Goal: Book appointment/travel/reservation

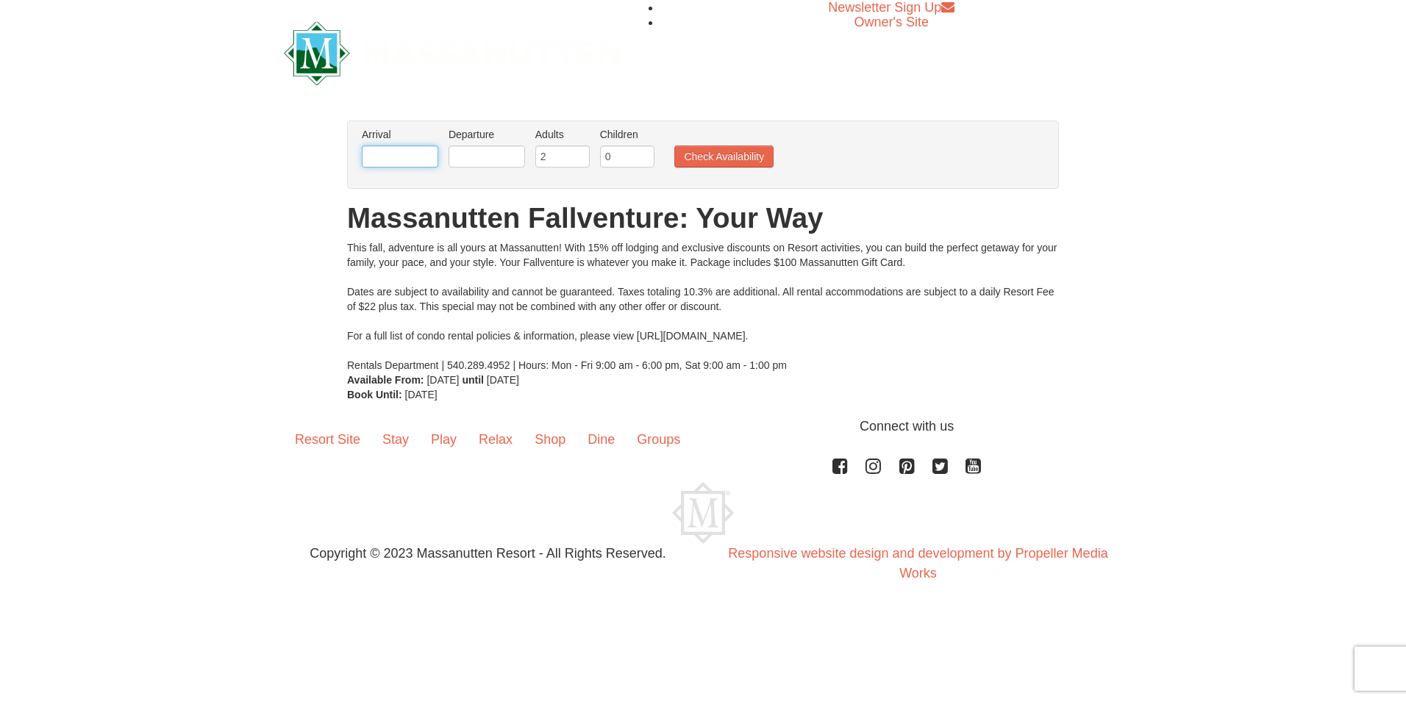
click at [402, 157] on input "text" at bounding box center [400, 157] width 76 height 22
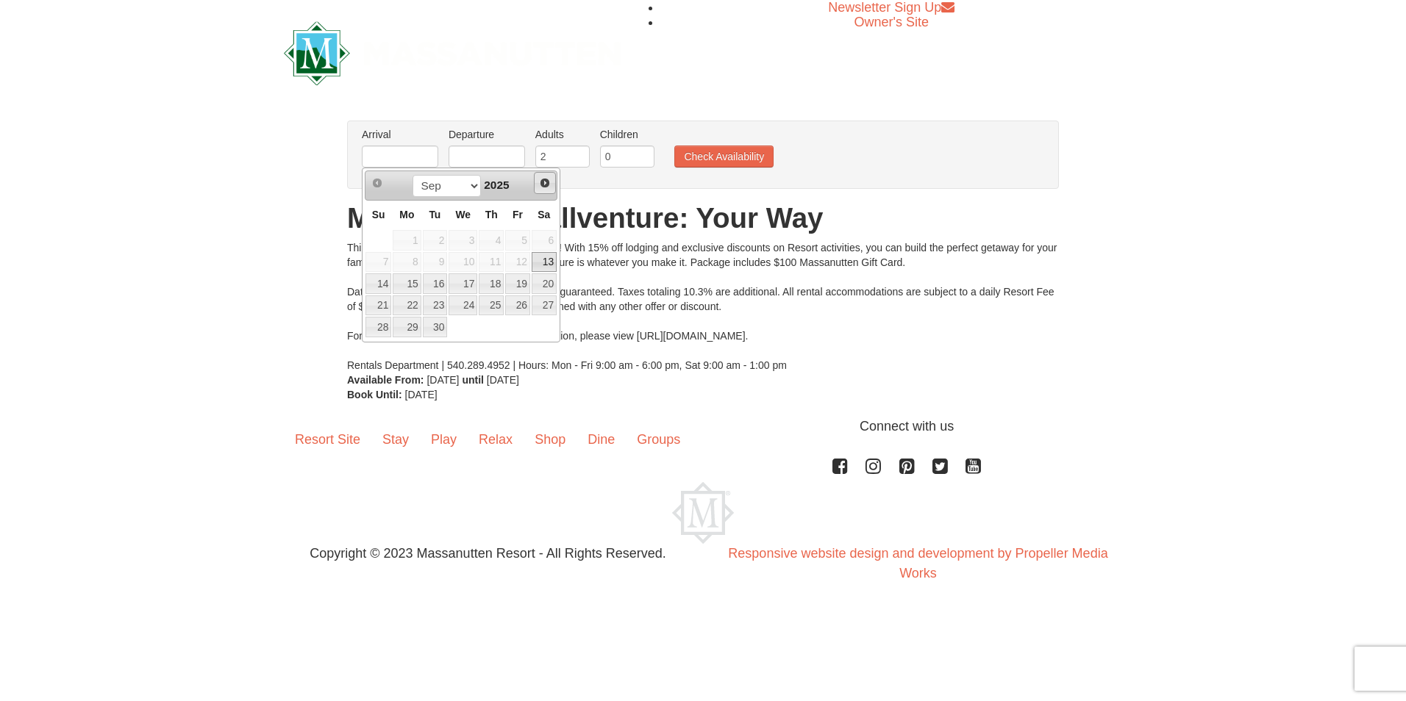
click at [546, 181] on span "Next" at bounding box center [545, 183] width 12 height 12
click at [546, 182] on span "Next" at bounding box center [545, 183] width 12 height 12
click at [514, 261] on link "7" at bounding box center [517, 262] width 25 height 21
type input "[DATE]"
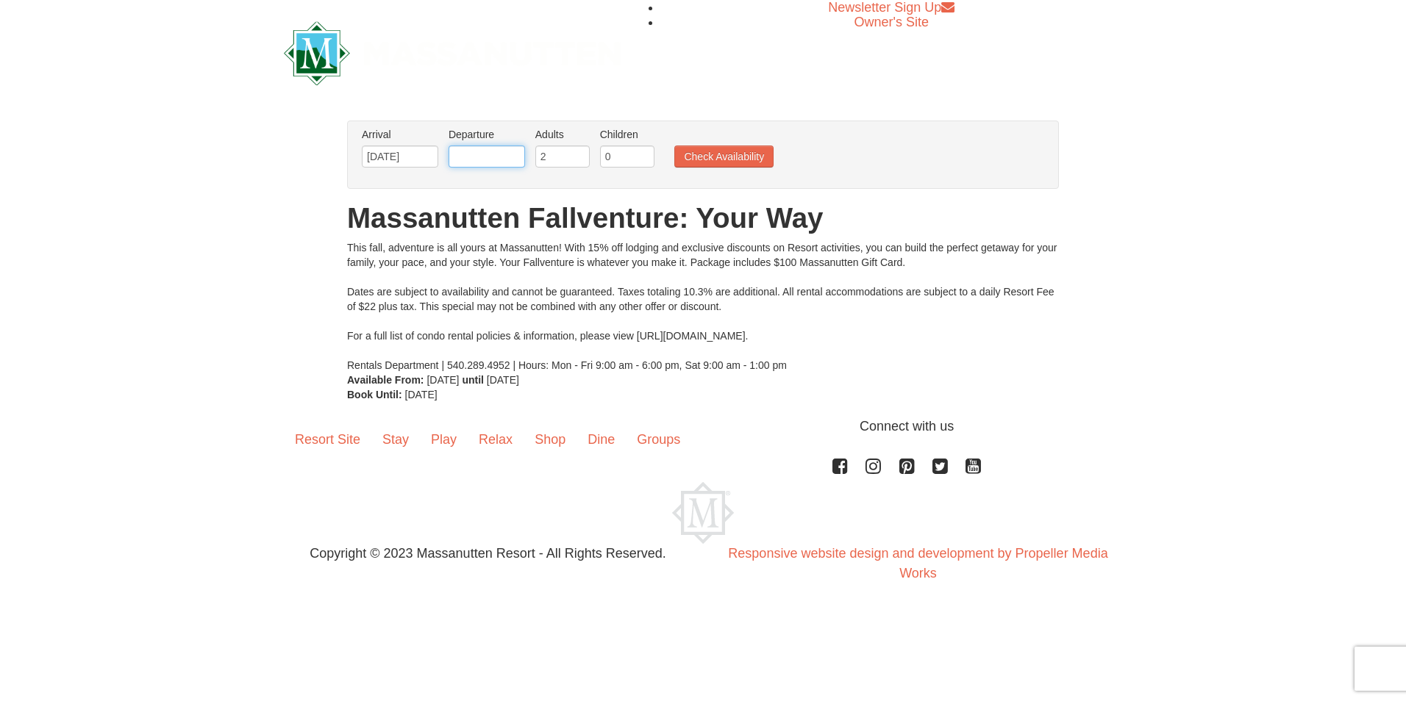
click at [482, 160] on input "text" at bounding box center [486, 157] width 76 height 22
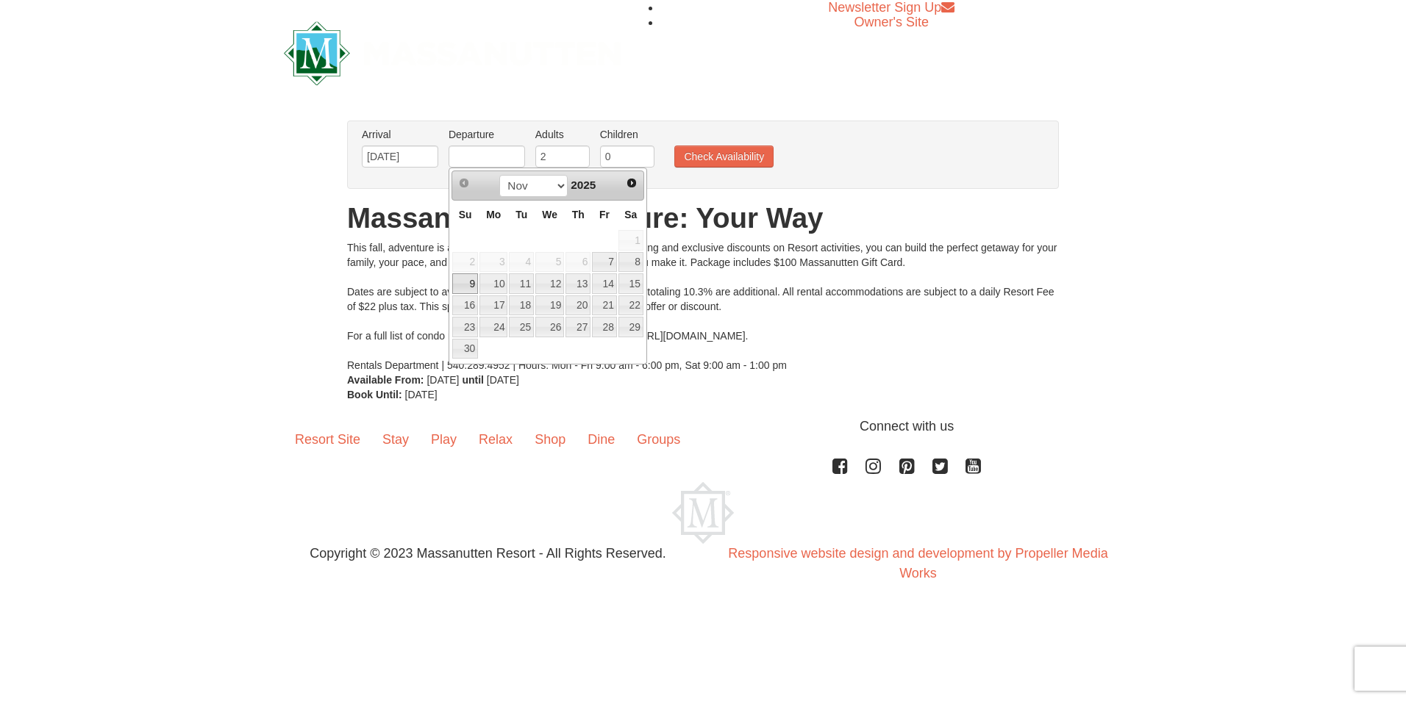
click at [467, 286] on link "9" at bounding box center [465, 283] width 26 height 21
type input "[DATE]"
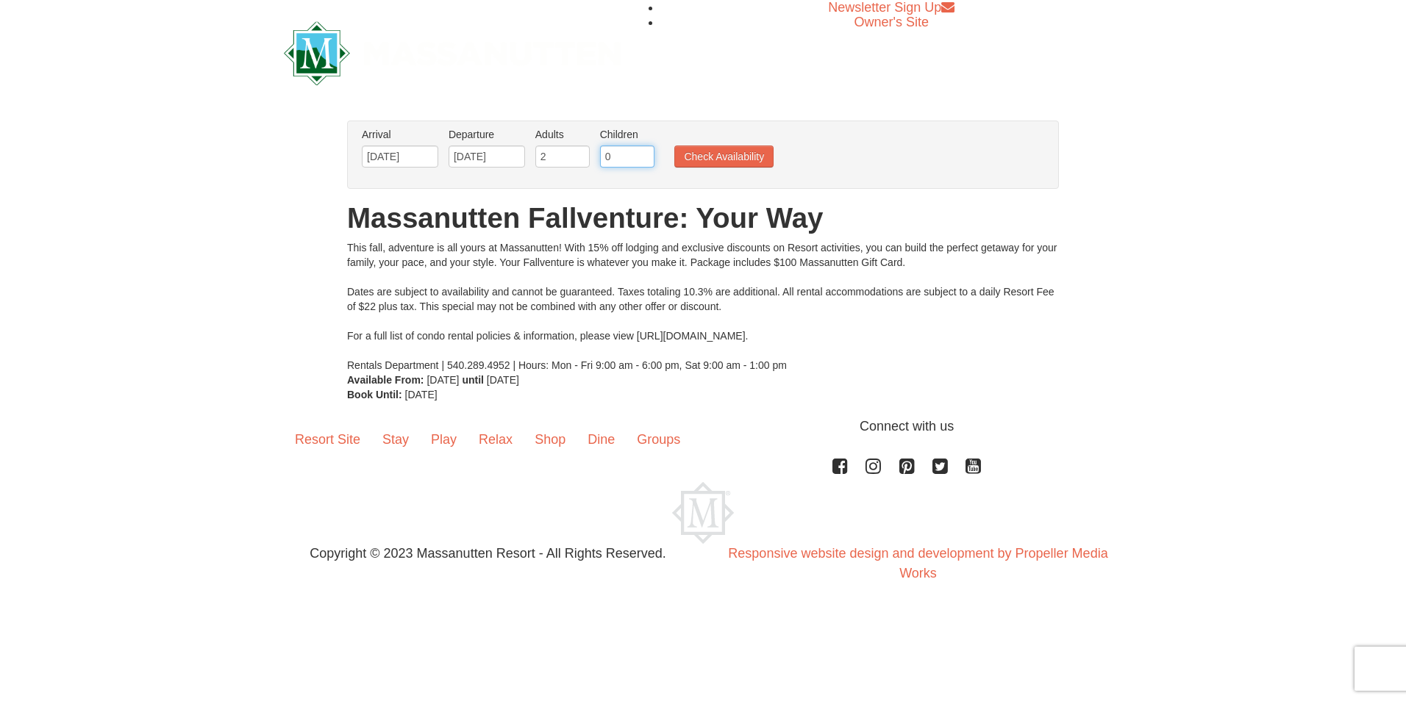
click at [612, 159] on input "0" at bounding box center [627, 157] width 54 height 22
type input "2"
drag, startPoint x: 543, startPoint y: 155, endPoint x: 537, endPoint y: 160, distance: 8.4
click at [537, 160] on input "2" at bounding box center [562, 157] width 54 height 22
type input "1"
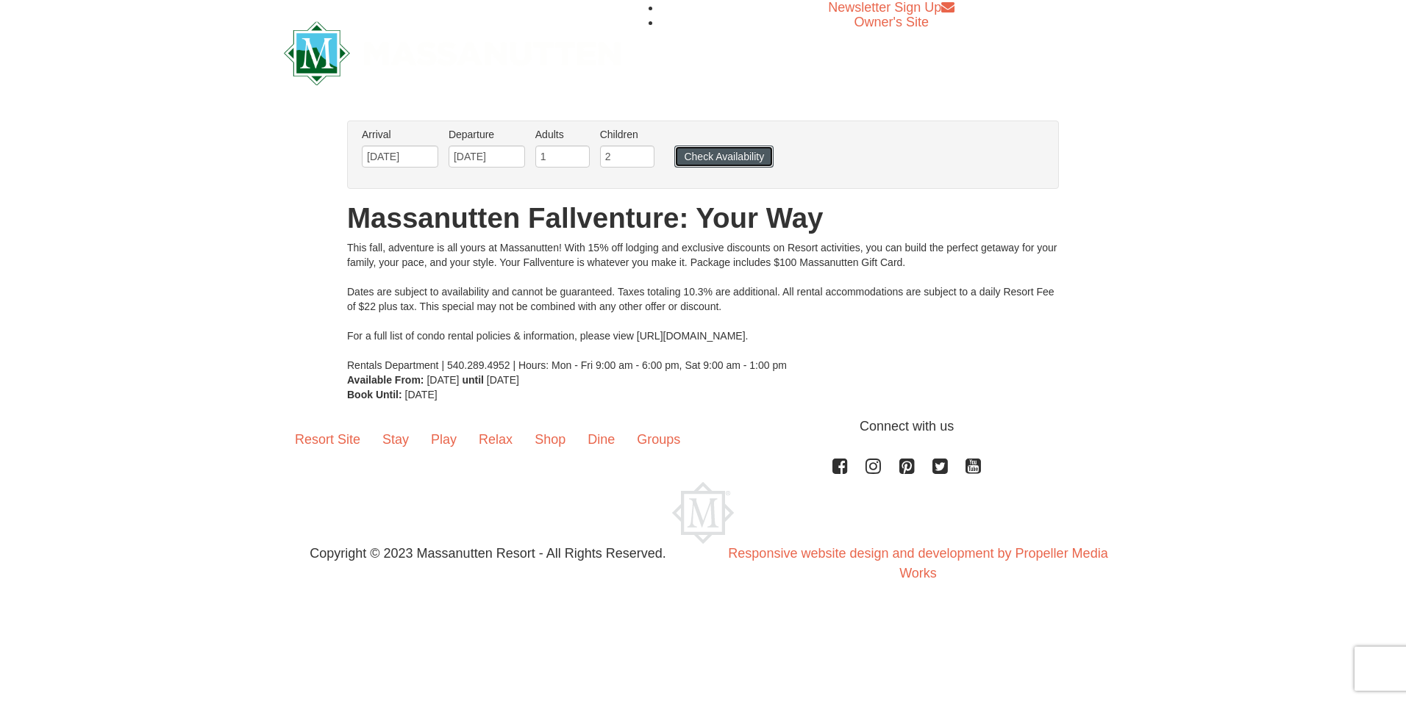
click at [719, 159] on button "Check Availability" at bounding box center [723, 157] width 99 height 22
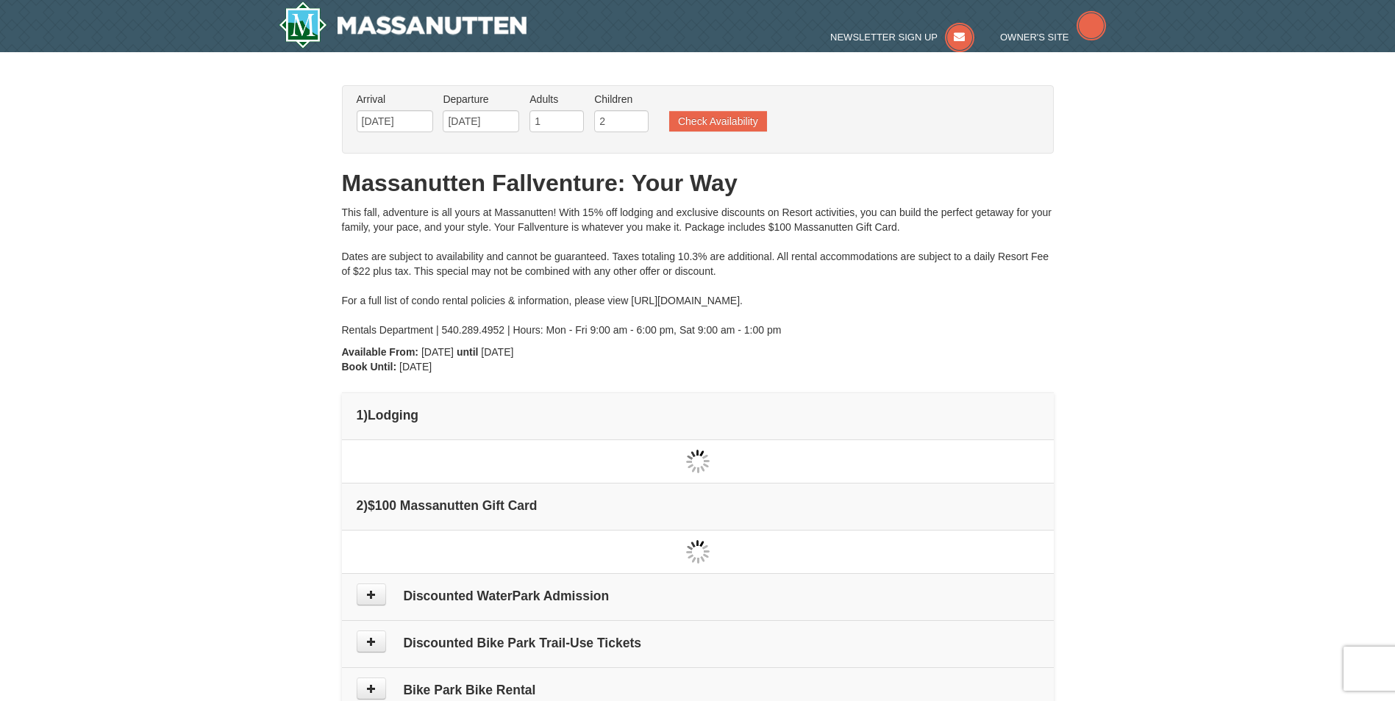
type input "[DATE]"
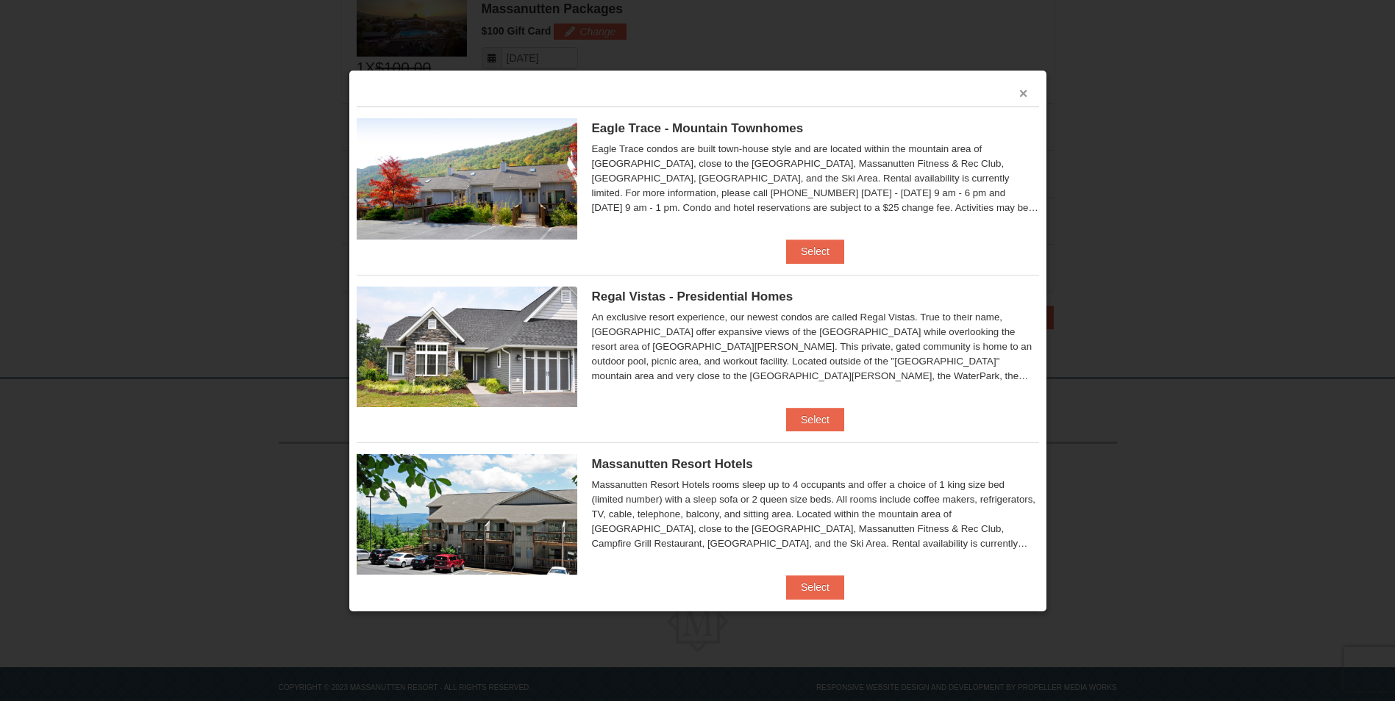
click at [1019, 94] on button "×" at bounding box center [1023, 93] width 9 height 15
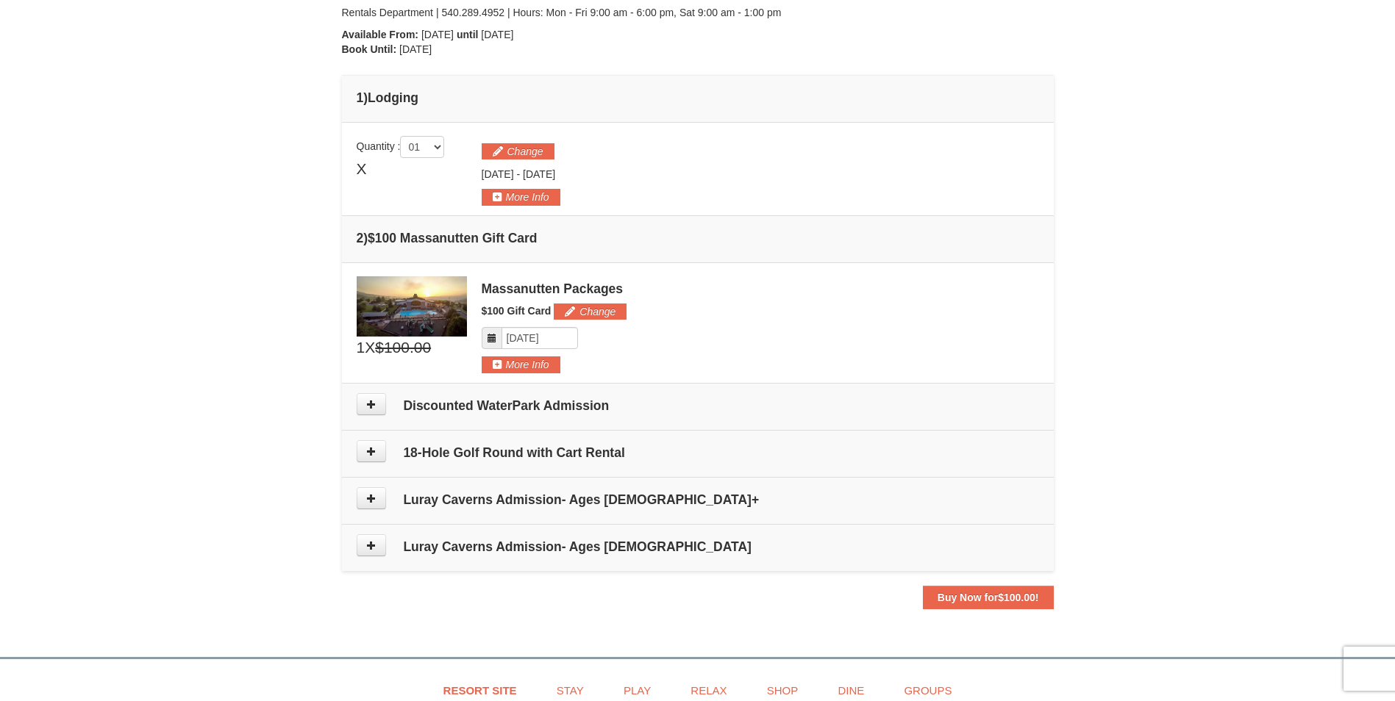
scroll to position [303, 0]
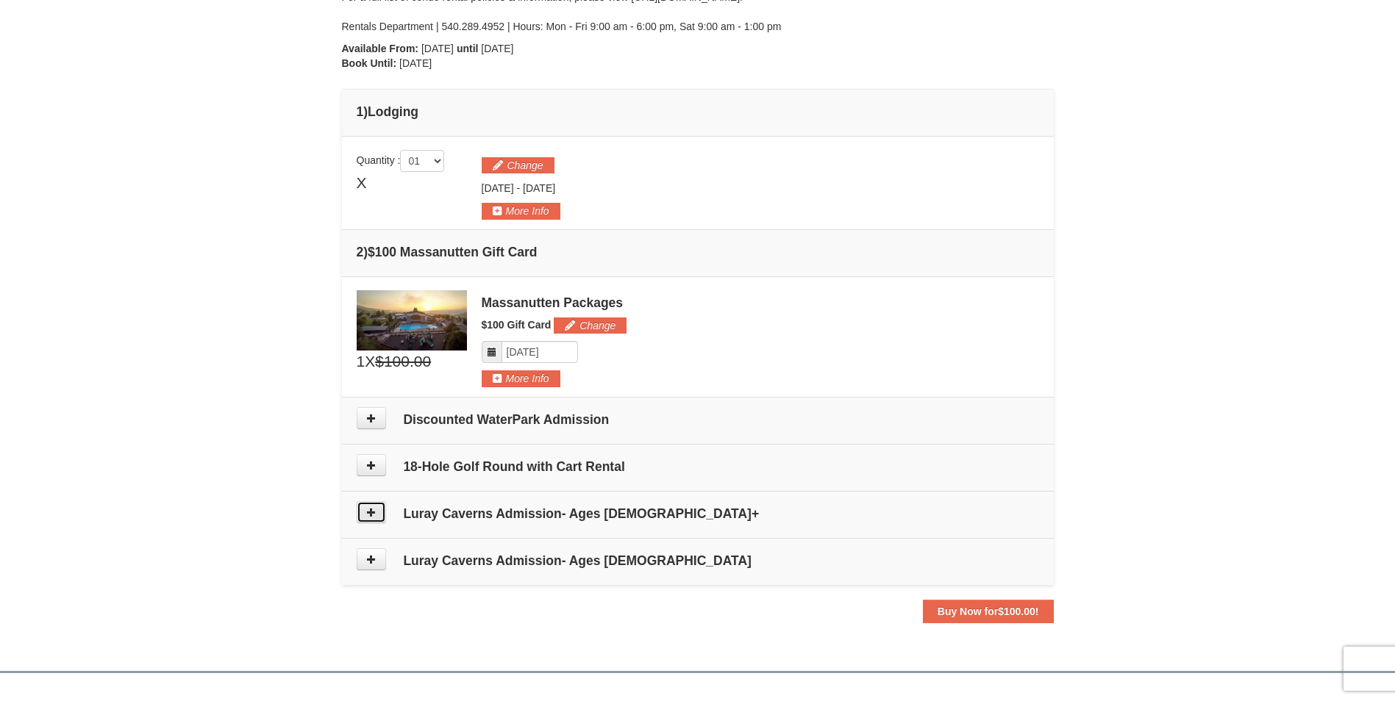
click at [371, 512] on icon at bounding box center [371, 512] width 10 height 10
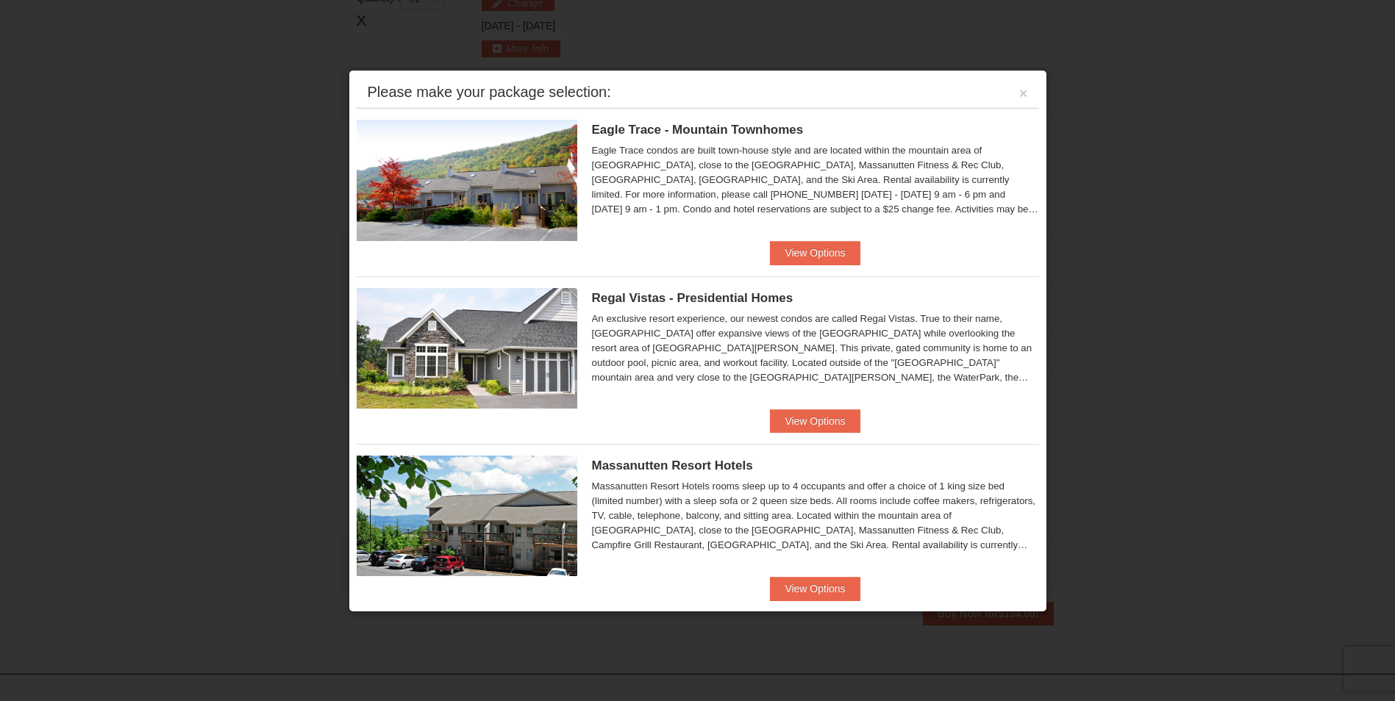
scroll to position [453, 0]
click at [1019, 89] on button "×" at bounding box center [1023, 93] width 9 height 15
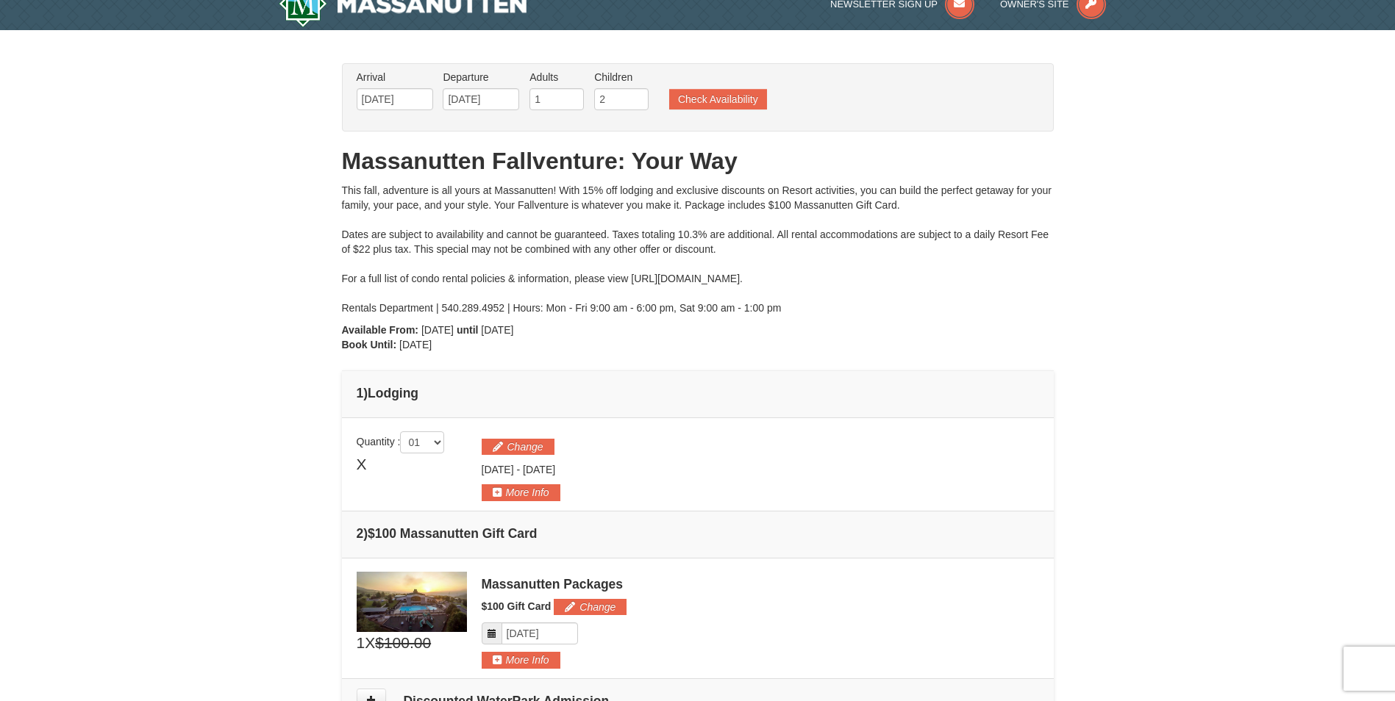
scroll to position [0, 0]
